Goal: Task Accomplishment & Management: Manage account settings

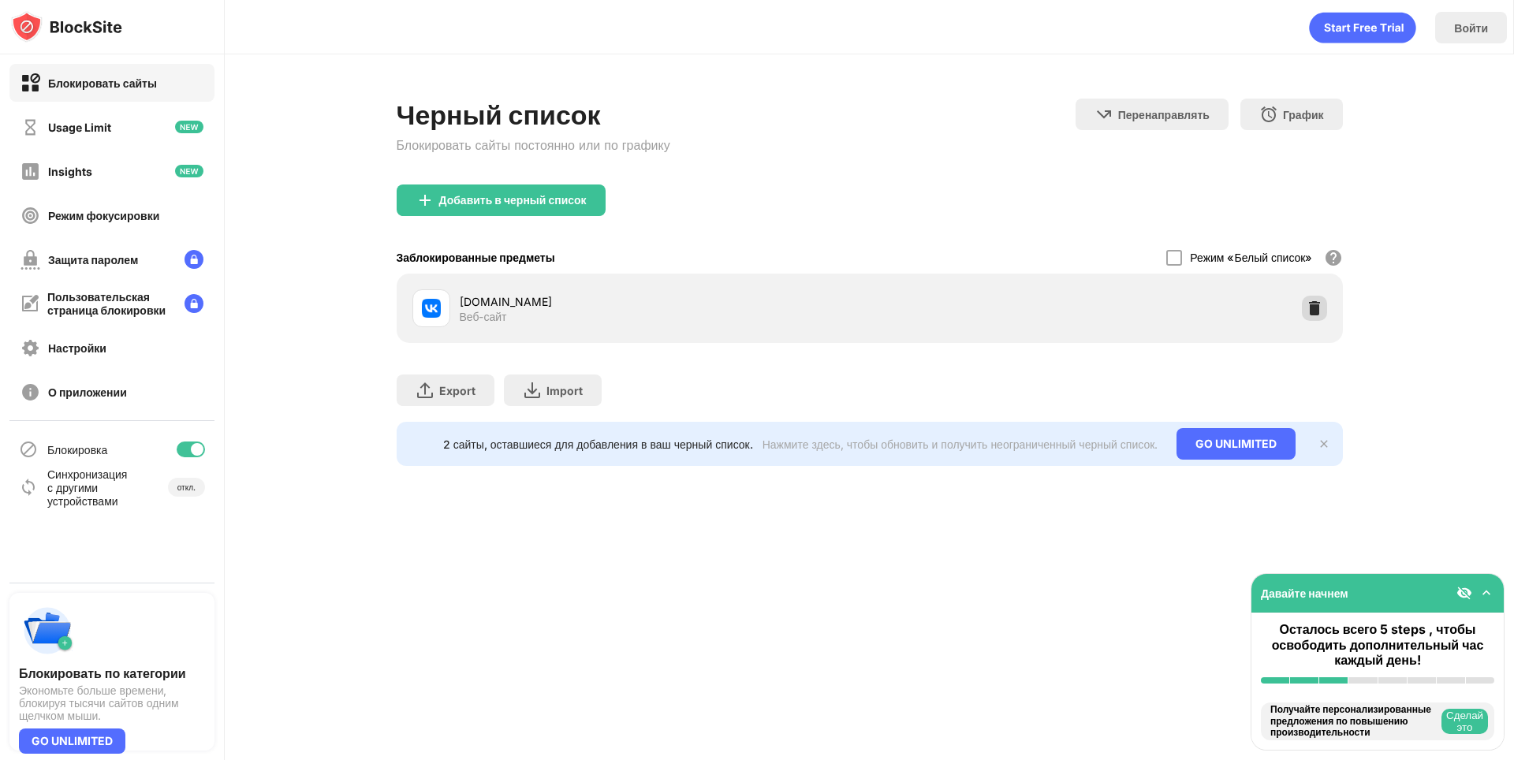
click at [1316, 306] on img at bounding box center [1315, 308] width 16 height 16
